Goal: Task Accomplishment & Management: Complete application form

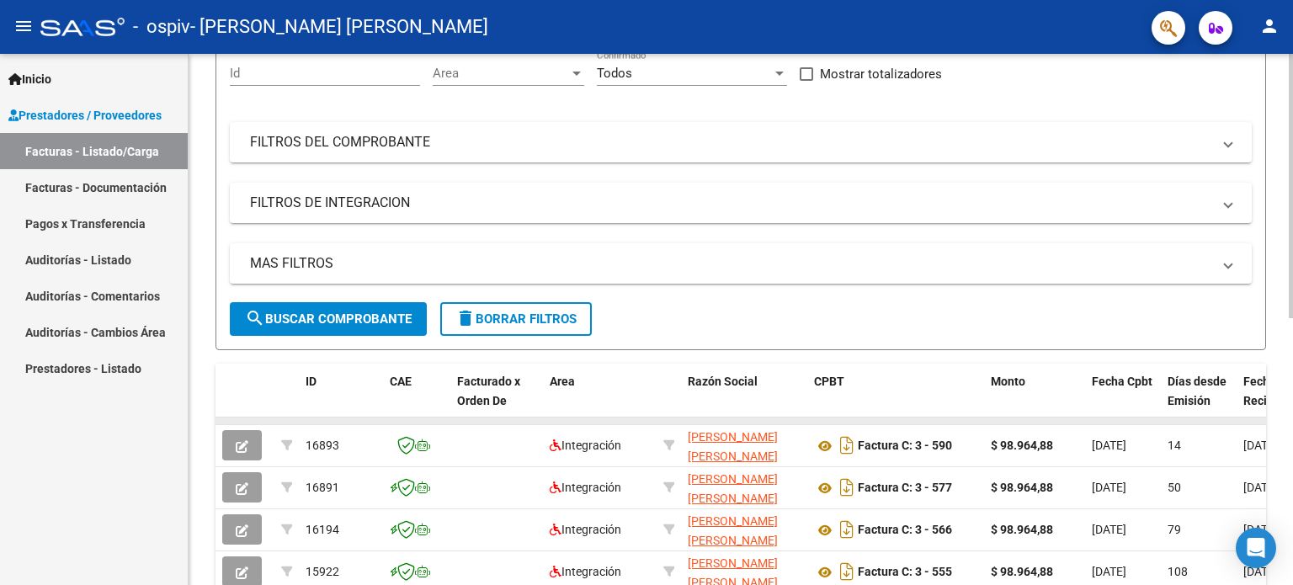
scroll to position [253, 0]
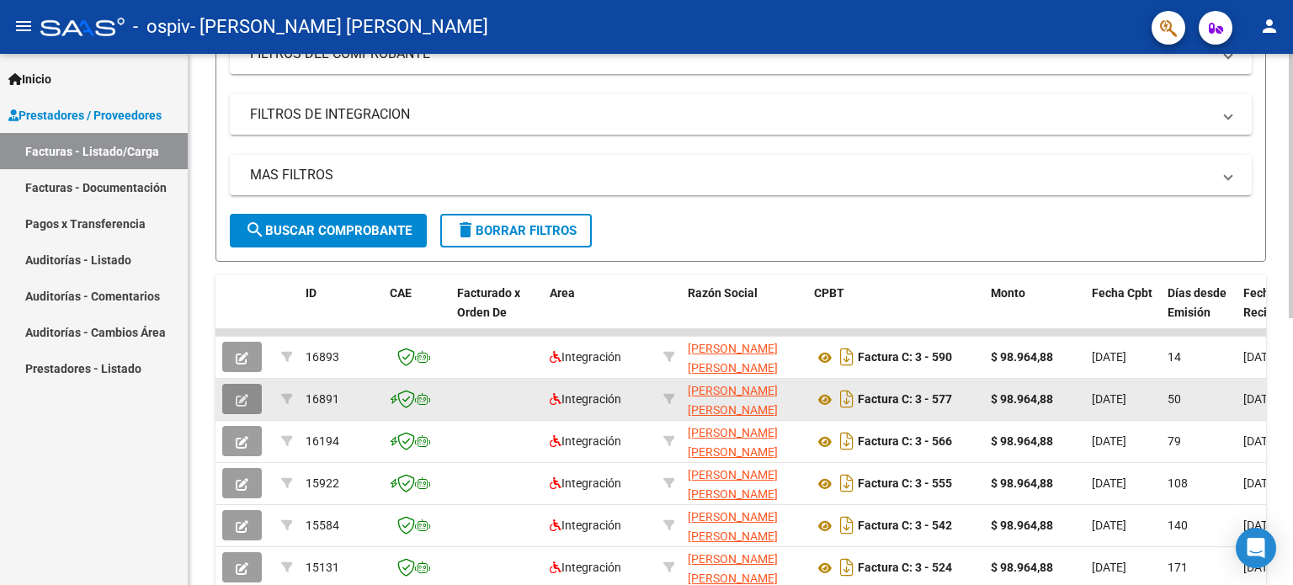
click at [242, 394] on icon "button" at bounding box center [242, 400] width 13 height 13
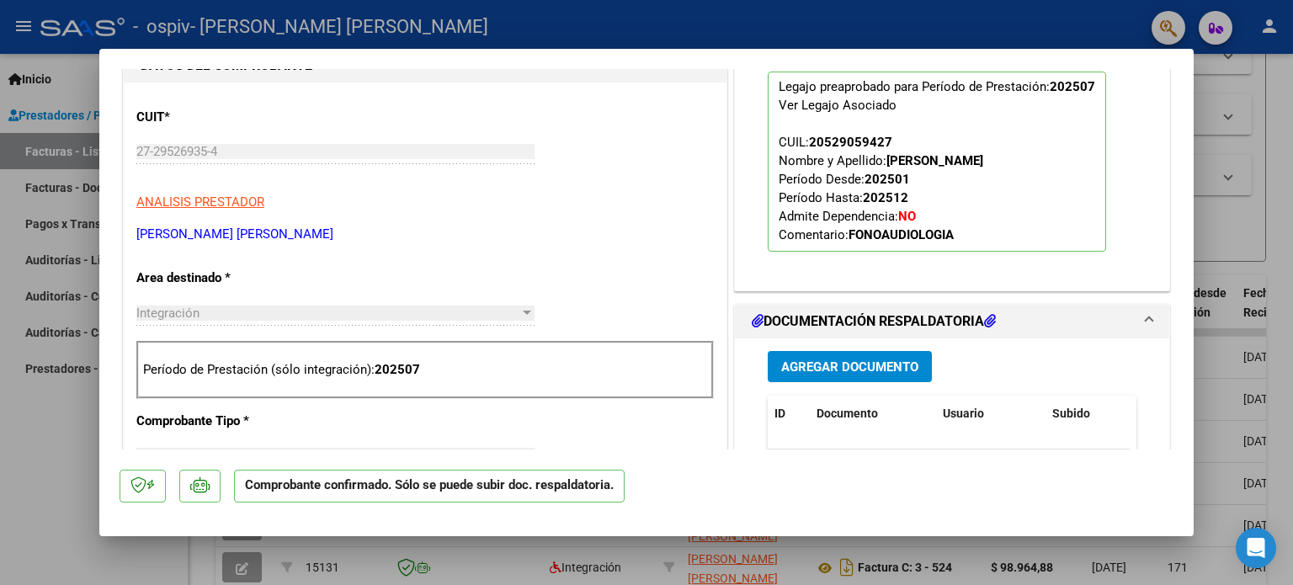
scroll to position [0, 0]
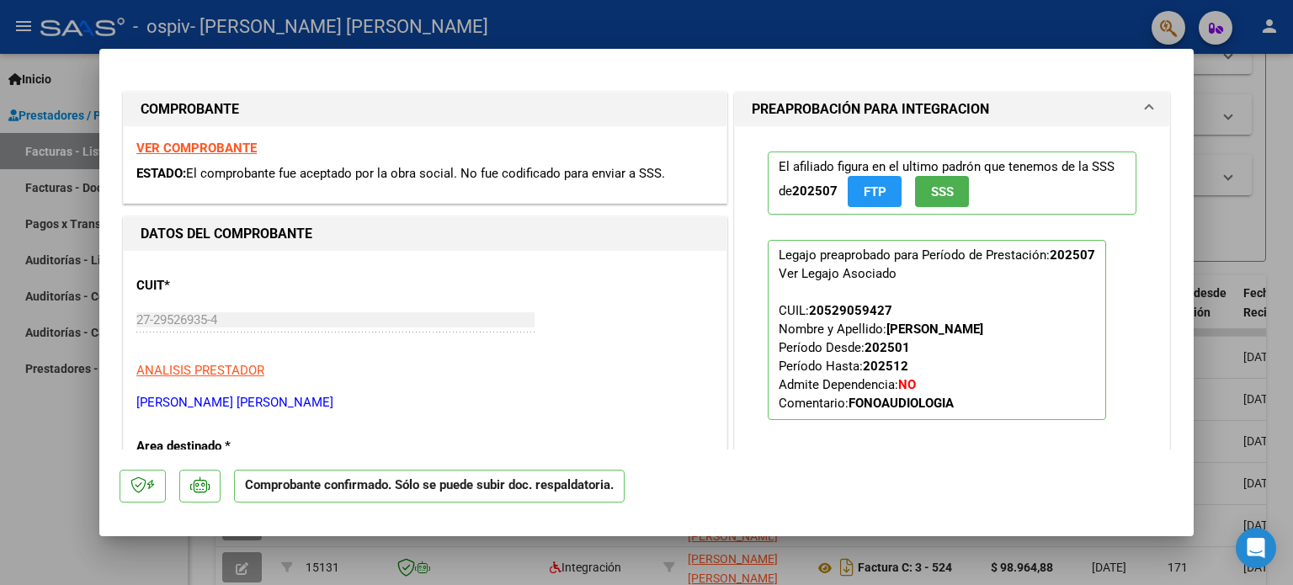
click at [1266, 204] on div at bounding box center [646, 292] width 1293 height 585
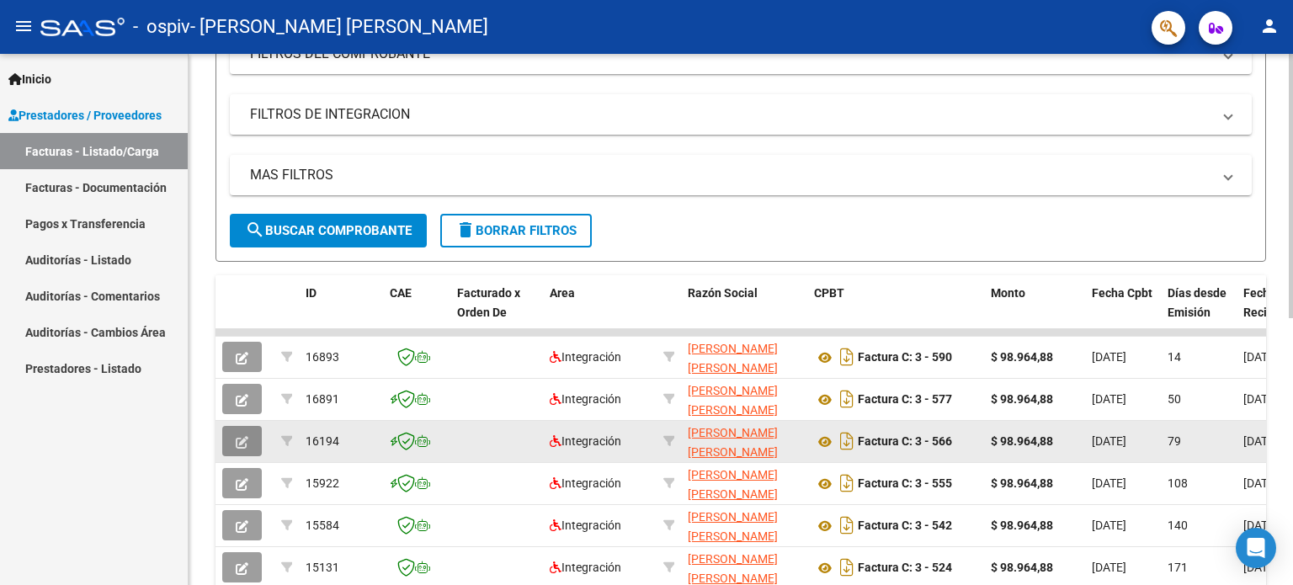
click at [246, 444] on icon "button" at bounding box center [242, 442] width 13 height 13
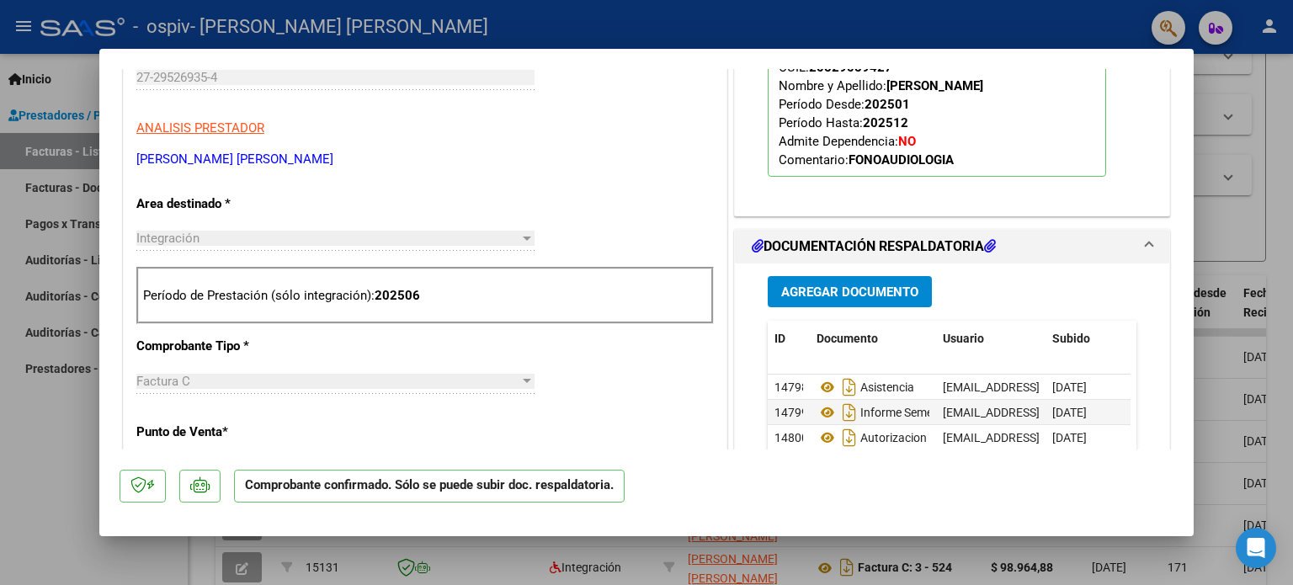
scroll to position [505, 0]
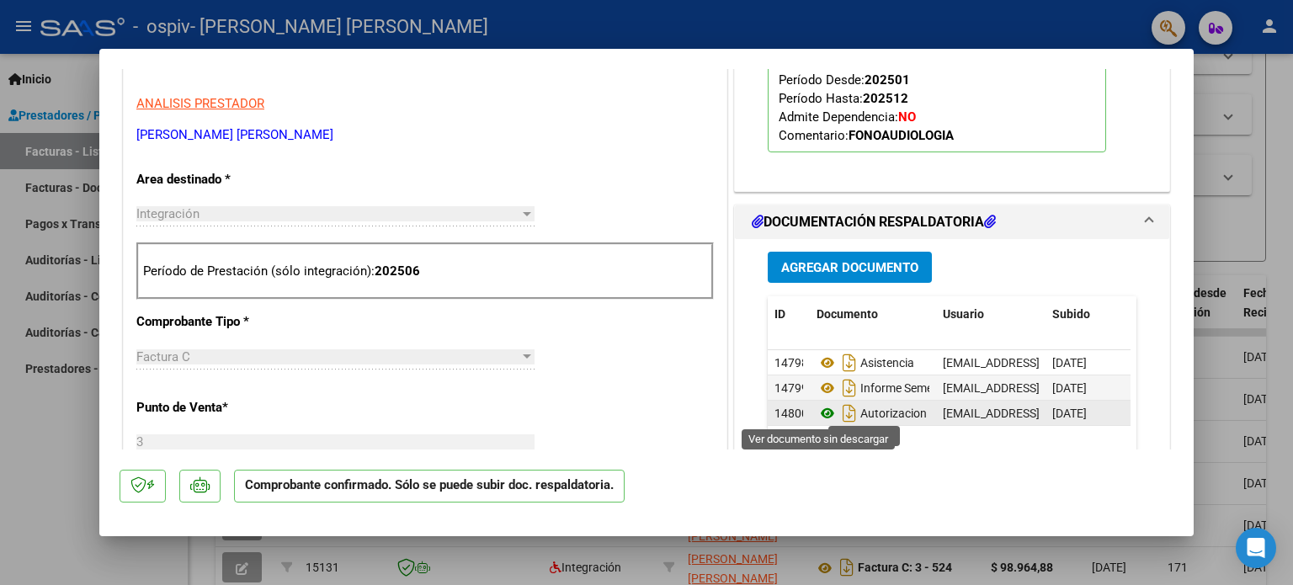
click at [817, 411] on icon at bounding box center [828, 413] width 22 height 20
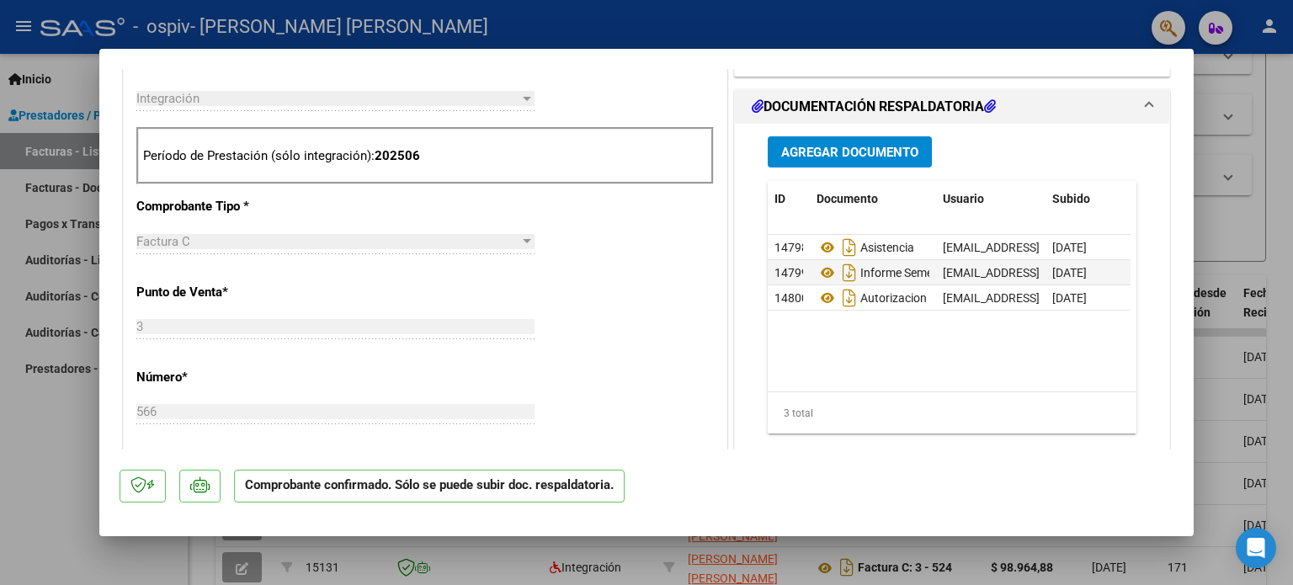
scroll to position [674, 0]
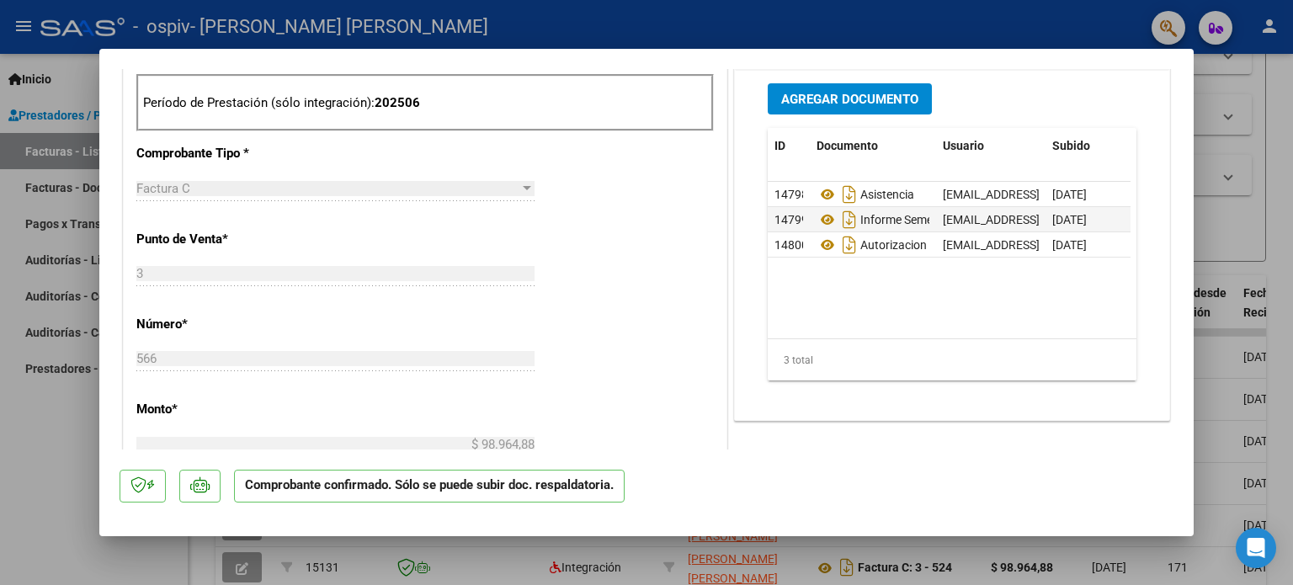
click at [61, 461] on div at bounding box center [646, 292] width 1293 height 585
type input "$ 0,00"
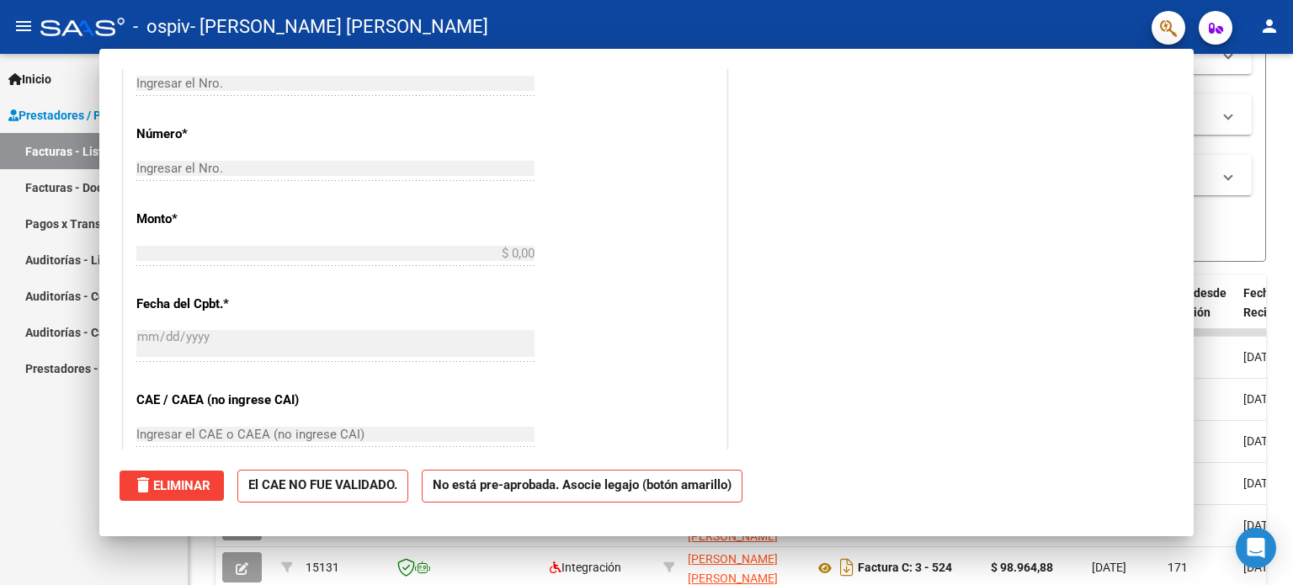
scroll to position [423, 0]
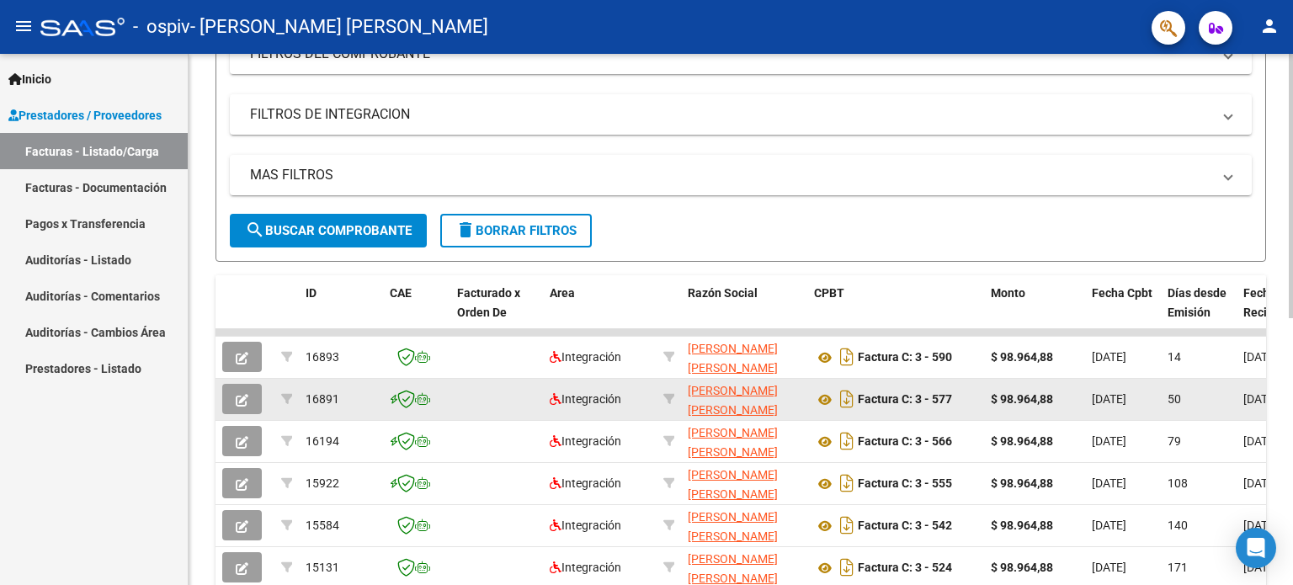
click at [247, 403] on icon "button" at bounding box center [242, 400] width 13 height 13
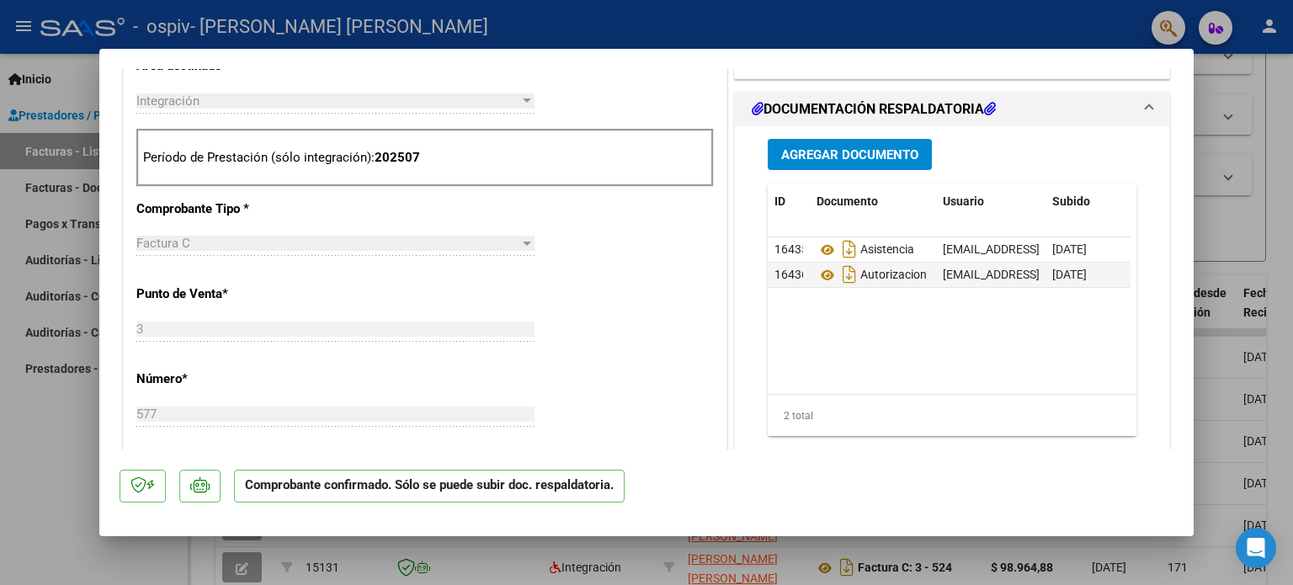
scroll to position [421, 0]
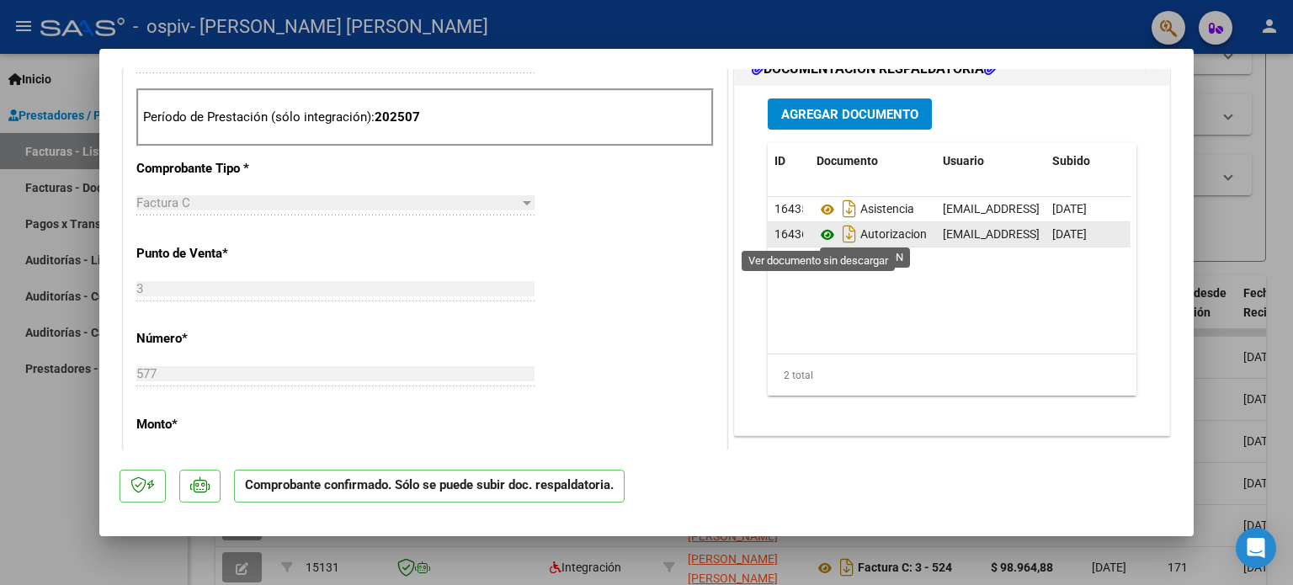
click at [820, 234] on icon at bounding box center [828, 235] width 22 height 20
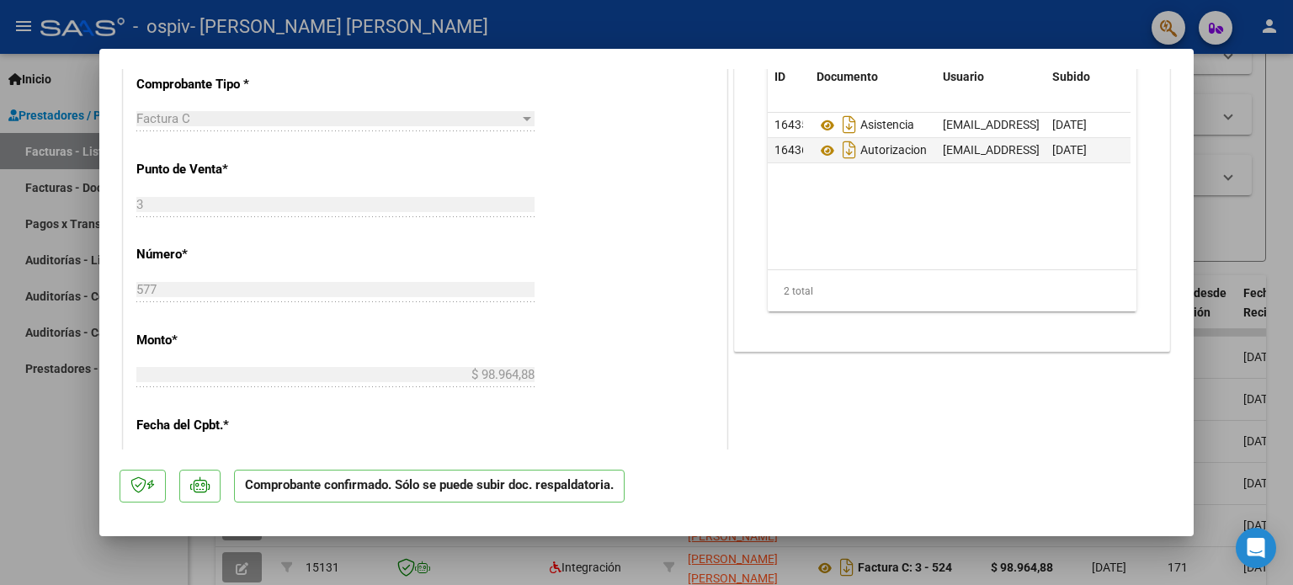
click at [37, 444] on div at bounding box center [646, 292] width 1293 height 585
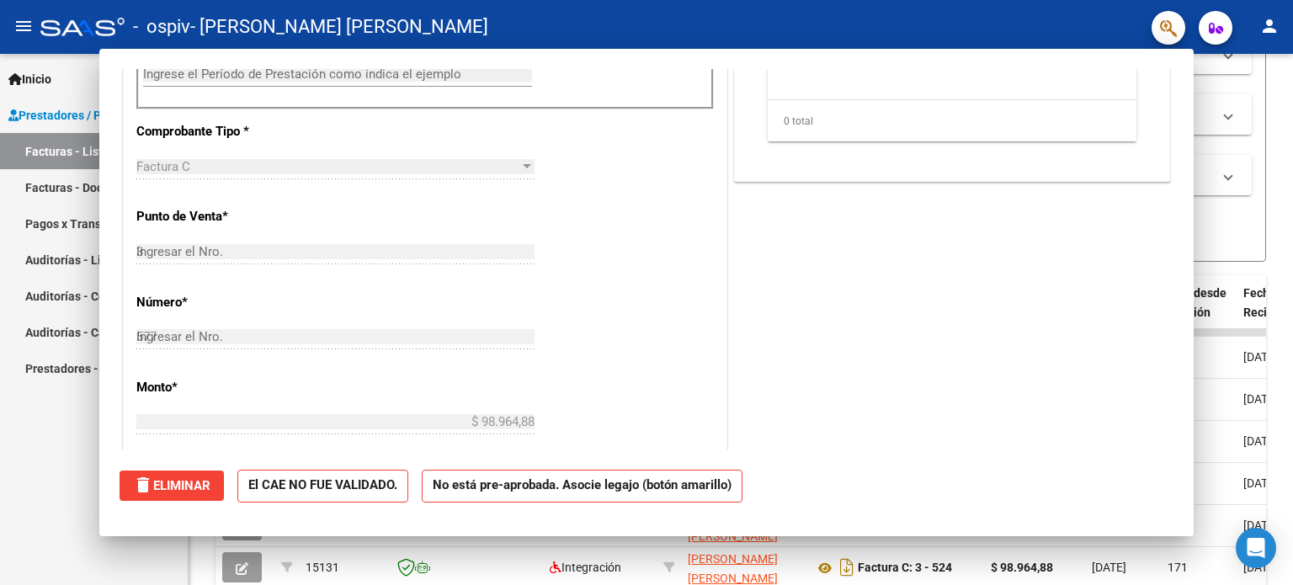
type input "$ 0,00"
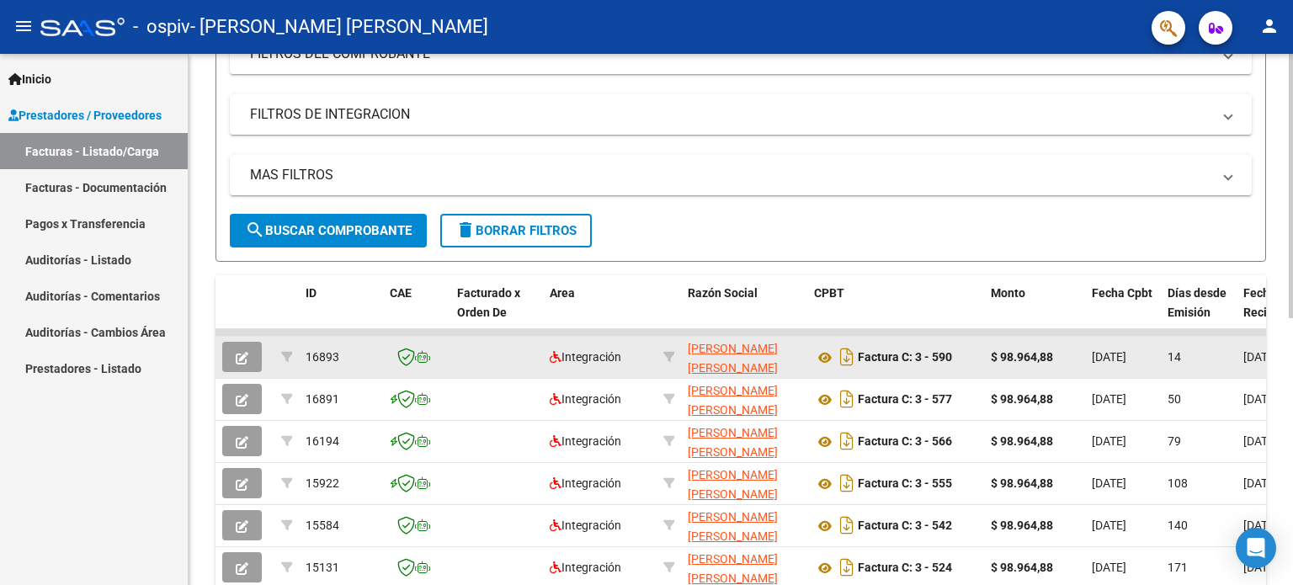
click at [236, 356] on icon "button" at bounding box center [242, 358] width 13 height 13
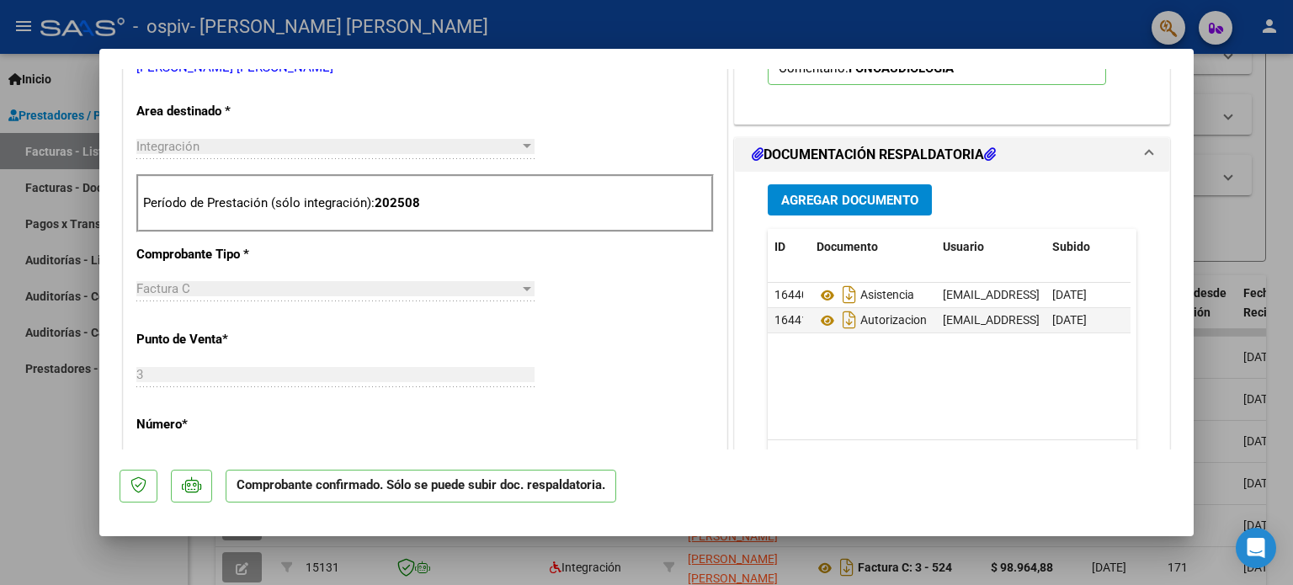
scroll to position [337, 0]
click at [91, 482] on div at bounding box center [646, 292] width 1293 height 585
type input "$ 0,00"
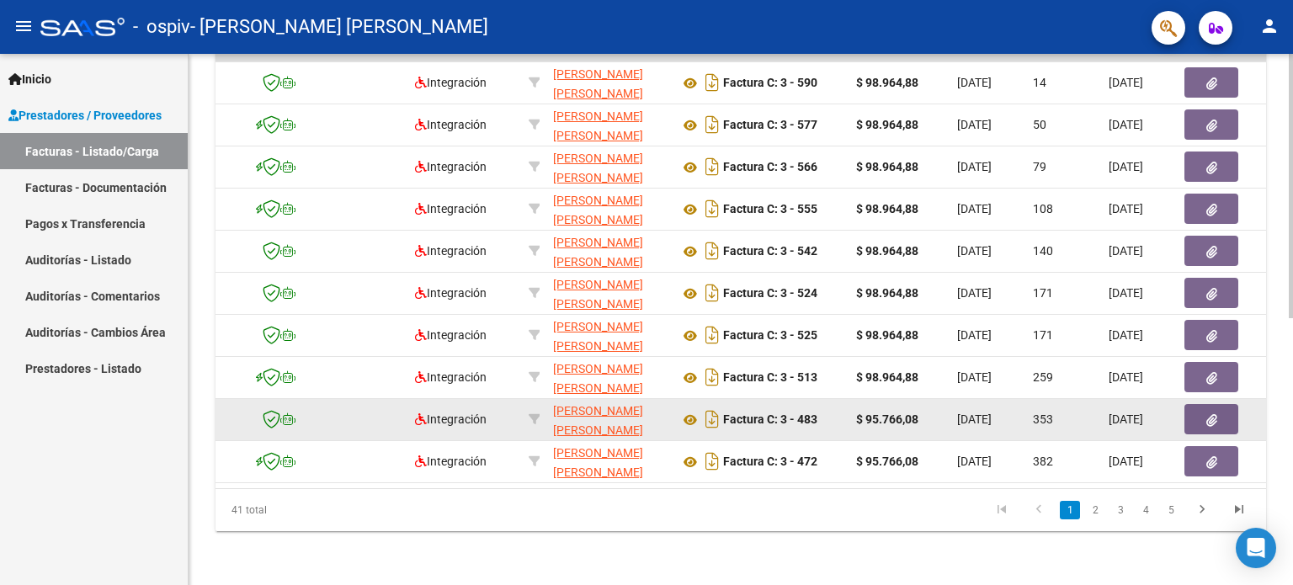
scroll to position [453, 0]
